Goal: Check status

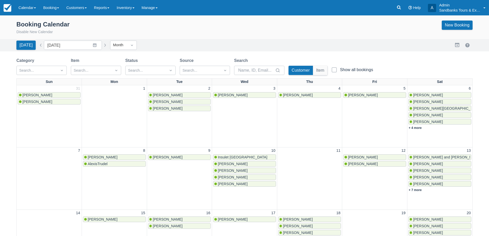
click at [100, 41] on div "[DATE] Date [DATE] Navigate forward to interact with the calendar and select a …" at bounding box center [62, 45] width 92 height 9
click at [102, 43] on button "button" at bounding box center [105, 45] width 6 height 6
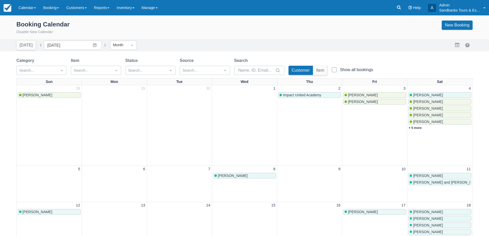
click at [39, 45] on button "button" at bounding box center [41, 45] width 6 height 6
type input "[DATE]"
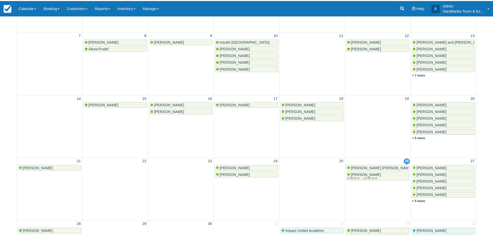
scroll to position [184, 0]
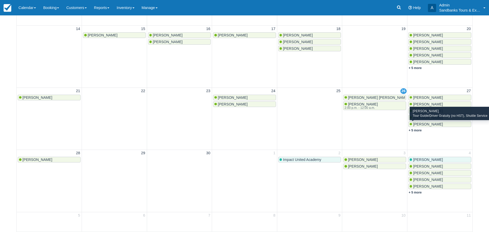
click at [423, 125] on span "Jeff Cooke" at bounding box center [428, 124] width 30 height 4
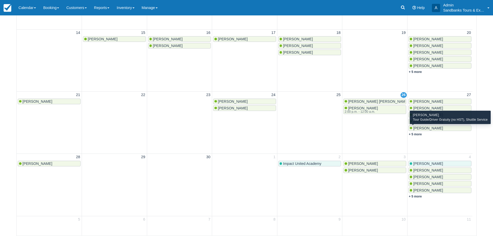
scroll to position [345, 0]
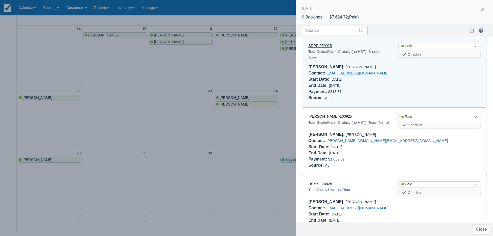
click at [321, 47] on link "SRPP-050925" at bounding box center [320, 46] width 23 height 4
click at [323, 117] on link "CANH-160925" at bounding box center [331, 116] width 44 height 4
